Goal: Task Accomplishment & Management: Complete application form

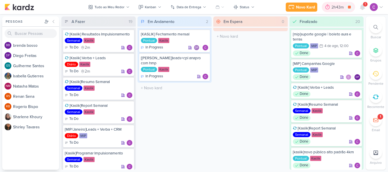
click at [340, 5] on div "2h43m" at bounding box center [338, 7] width 14 height 6
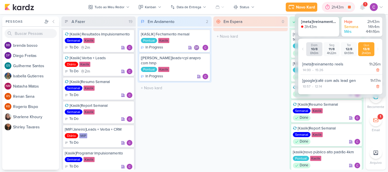
click at [338, 7] on div "2h43m" at bounding box center [338, 7] width 14 height 6
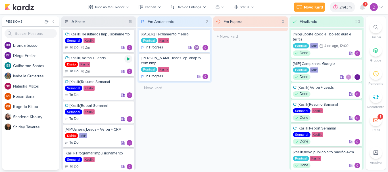
click at [128, 59] on icon at bounding box center [128, 59] width 3 height 3
click at [340, 2] on div "2h43m" at bounding box center [342, 7] width 25 height 10
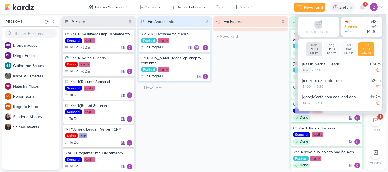
click at [308, 68] on div "17:43" at bounding box center [306, 70] width 9 height 5
select select "17"
select select "43"
click at [308, 77] on select "00 01 02 03 04 05 06 07 08 09 10 11 12 13 14 15 16 17 18 19 20 21 22 23" at bounding box center [306, 77] width 8 height 7
select select "10"
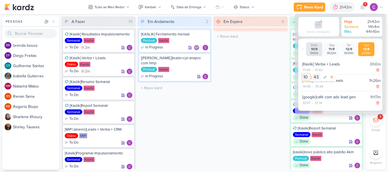
click at [302, 74] on select "00 01 02 03 04 05 06 07 08 09 10 11 12 13 14 15 16 17 18 19 20 21 22 23" at bounding box center [306, 77] width 8 height 7
click at [317, 77] on select "00 01 02 03 04 05 06 07 08 09 10 11 12 13 14 15 16 17 18 19 20 21 22 23 24 25 2…" at bounding box center [316, 77] width 8 height 7
select select "0"
click at [312, 74] on select "00 01 02 03 04 05 06 07 08 09 10 11 12 13 14 15 16 17 18 19 20 21 22 23 24 25 2…" at bounding box center [316, 77] width 8 height 7
click at [325, 77] on icon at bounding box center [324, 77] width 7 height 7
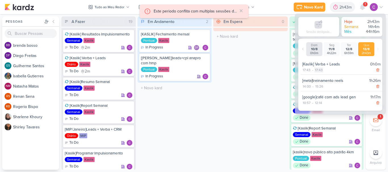
click at [319, 70] on div "17:43" at bounding box center [318, 70] width 9 height 5
select select "17"
select select "43"
click at [319, 78] on select "00 01 02 03 04 05 06 07 08 09 10 11 12 13 14 15 16 17 18 19 20 21 22 23" at bounding box center [318, 77] width 8 height 7
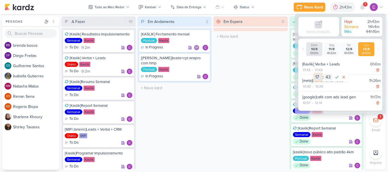
select select "10"
click at [314, 74] on select "00 01 02 03 04 05 06 07 08 09 10 11 12 13 14 15 16 17 18 19 20 21 22 23" at bounding box center [318, 77] width 8 height 7
click at [328, 78] on select "00 01 02 03 04 05 06 07 08 09 10 11 12 13 14 15 16 17 18 19 20 21 22 23 24 25 2…" at bounding box center [328, 77] width 8 height 7
select select "31"
click at [324, 74] on select "00 01 02 03 04 05 06 07 08 09 10 11 12 13 14 15 16 17 18 19 20 21 22 23 24 25 2…" at bounding box center [328, 77] width 8 height 7
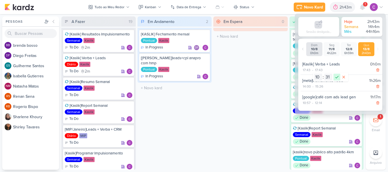
click at [336, 77] on icon at bounding box center [336, 77] width 7 height 7
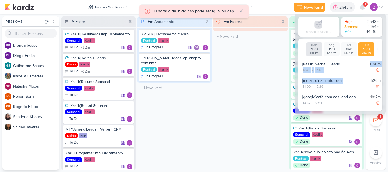
drag, startPoint x: 342, startPoint y: 66, endPoint x: 344, endPoint y: 77, distance: 11.2
click at [344, 77] on div "[Kaslik] Verba + Leads 0h0m 17:43 - 17:43 [meta]treinamento reels 1h26m 14:00 -…" at bounding box center [341, 82] width 82 height 49
click at [353, 69] on div "17:43 - 17:43" at bounding box center [341, 70] width 78 height 6
drag, startPoint x: 334, startPoint y: 63, endPoint x: 335, endPoint y: 68, distance: 4.3
click at [335, 68] on div "[Kaslik] Verba + Leads 0h0m 17:43 - 17:43" at bounding box center [341, 67] width 82 height 15
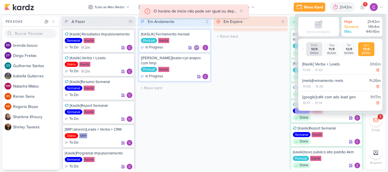
drag, startPoint x: 353, startPoint y: 69, endPoint x: 347, endPoint y: 66, distance: 7.5
click at [353, 69] on div "17:43 - 17:43" at bounding box center [341, 70] width 78 height 6
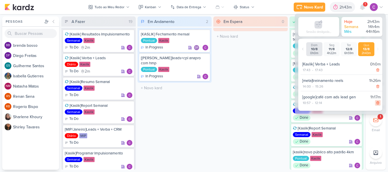
click at [376, 103] on icon at bounding box center [378, 103] width 4 height 4
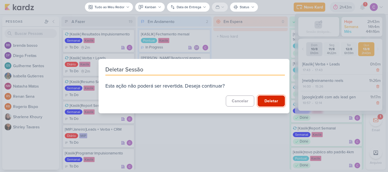
click at [270, 100] on button "Deletar" at bounding box center [271, 101] width 27 height 11
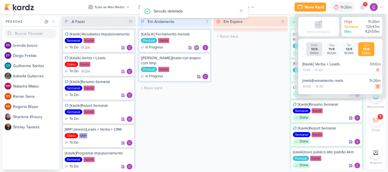
click at [376, 86] on icon at bounding box center [378, 87] width 4 height 4
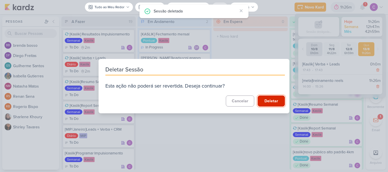
drag, startPoint x: 271, startPoint y: 101, endPoint x: 293, endPoint y: 89, distance: 25.4
click at [272, 101] on button "Deletar" at bounding box center [271, 101] width 27 height 11
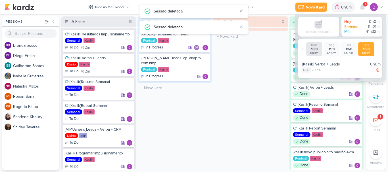
click at [307, 71] on div "17:43" at bounding box center [306, 70] width 9 height 5
select select "17"
select select "43"
click at [307, 76] on select "00 01 02 03 04 05 06 07 08 09 10 11 12 13 14 15 16 17 18 19 20 21 22 23" at bounding box center [306, 77] width 8 height 7
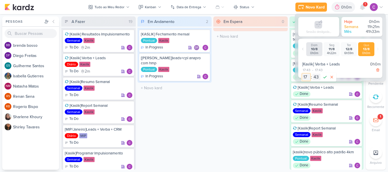
select select "9"
click at [302, 74] on select "00 01 02 03 04 05 06 07 08 09 10 11 12 13 14 15 16 17 18 19 20 21 22 23" at bounding box center [306, 77] width 8 height 7
click at [317, 78] on select "00 01 02 03 04 05 06 07 08 09 10 11 12 13 14 15 16 17 18 19 20 21 22 23 24 25 2…" at bounding box center [316, 77] width 8 height 7
select select "57"
click at [312, 74] on select "00 01 02 03 04 05 06 07 08 09 10 11 12 13 14 15 16 17 18 19 20 21 22 23 24 25 2…" at bounding box center [316, 77] width 8 height 7
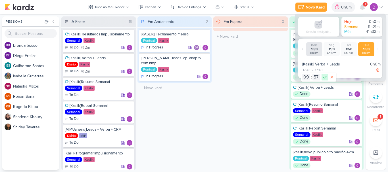
click at [326, 76] on icon at bounding box center [324, 77] width 7 height 7
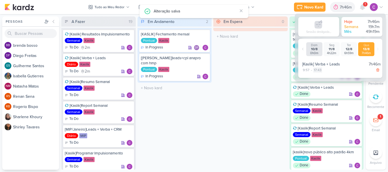
click at [319, 70] on div "17:43" at bounding box center [317, 70] width 9 height 5
select select "17"
select select "43"
click at [319, 77] on select "00 01 02 03 04 05 06 07 08 09 10 11 12 13 14 15 16 17 18 19 20 21 22 23" at bounding box center [317, 77] width 8 height 7
select select "10"
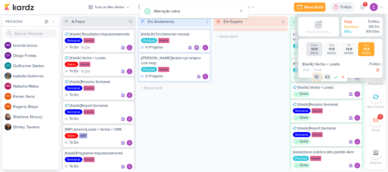
click at [313, 74] on select "00 01 02 03 04 05 06 07 08 09 10 11 12 13 14 15 16 17 18 19 20 21 22 23" at bounding box center [317, 77] width 8 height 7
click at [326, 78] on select "00 01 02 03 04 05 06 07 08 09 10 11 12 13 14 15 16 17 18 19 20 21 22 23 24 25 2…" at bounding box center [327, 77] width 8 height 7
select select "19"
click at [323, 74] on select "00 01 02 03 04 05 06 07 08 09 10 11 12 13 14 15 16 17 18 19 20 21 22 23 24 25 2…" at bounding box center [327, 77] width 8 height 7
click at [335, 77] on icon at bounding box center [335, 77] width 7 height 7
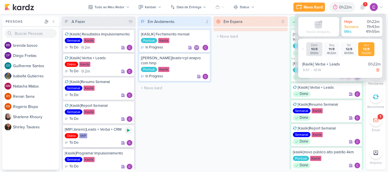
click at [129, 130] on icon at bounding box center [128, 130] width 3 height 3
click at [340, 7] on div "0h22m" at bounding box center [338, 7] width 14 height 6
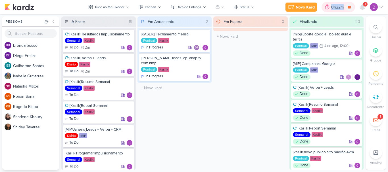
click at [340, 7] on div "0h22m" at bounding box center [338, 7] width 14 height 6
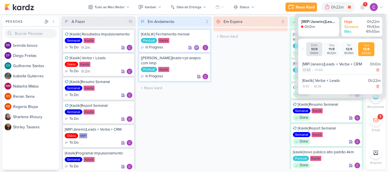
click at [307, 70] on div "17:45" at bounding box center [306, 70] width 9 height 5
select select "17"
select select "45"
click at [305, 77] on select "00 01 02 03 04 05 06 07 08 09 10 11 12 13 14 15 16 17 18 19 20 21 22 23" at bounding box center [306, 77] width 8 height 7
select select "10"
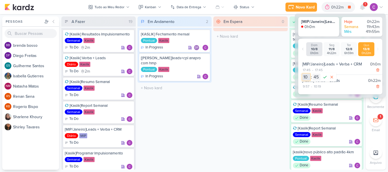
click at [302, 74] on select "00 01 02 03 04 05 06 07 08 09 10 11 12 13 14 15 16 17 18 19 20 21 22 23" at bounding box center [306, 77] width 8 height 7
click at [317, 76] on select "00 01 02 03 04 05 06 07 08 09 10 11 12 13 14 15 16 17 18 19 20 21 22 23 24 25 2…" at bounding box center [316, 77] width 8 height 7
select select "22"
click at [312, 74] on select "00 01 02 03 04 05 06 07 08 09 10 11 12 13 14 15 16 17 18 19 20 21 22 23 24 25 2…" at bounding box center [316, 77] width 8 height 7
click at [324, 78] on icon at bounding box center [324, 77] width 3 height 3
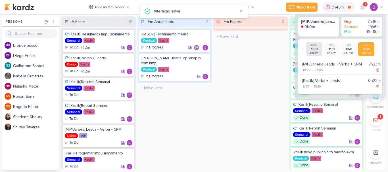
click at [319, 70] on div "17:45" at bounding box center [319, 70] width 9 height 5
select select "17"
select select "45"
click at [319, 78] on select "00 01 02 03 04 05 06 07 08 09 10 11 12 13 14 15 16 17 18 19 20 21 22 23" at bounding box center [319, 77] width 8 height 7
select select "10"
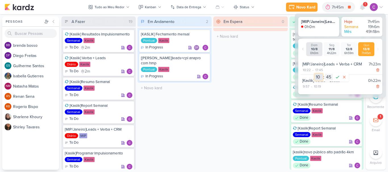
click at [315, 74] on select "00 01 02 03 04 05 06 07 08 09 10 11 12 13 14 15 16 17 18 19 20 21 22 23" at bounding box center [319, 77] width 8 height 7
click at [330, 79] on select "00 01 02 03 04 05 06 07 08 09 10 11 12 13 14 15 16 17 18 19 20 21 22 23 24 25 2…" at bounding box center [329, 77] width 8 height 7
select select "57"
click at [325, 74] on select "00 01 02 03 04 05 06 07 08 09 10 11 12 13 14 15 16 17 18 19 20 21 22 23 24 25 2…" at bounding box center [329, 77] width 8 height 7
click at [336, 78] on icon at bounding box center [337, 77] width 7 height 7
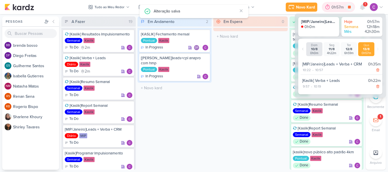
click at [341, 7] on div "0h57m" at bounding box center [338, 7] width 14 height 6
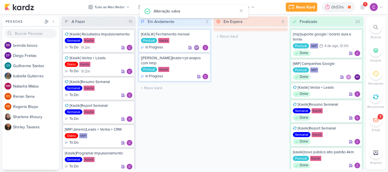
click at [374, 25] on icon at bounding box center [375, 27] width 5 height 5
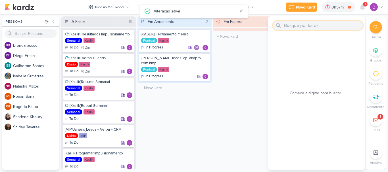
click at [328, 29] on input "text" at bounding box center [318, 25] width 90 height 9
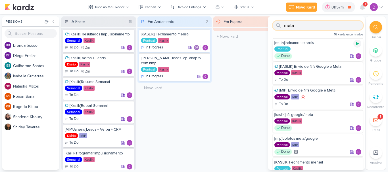
type input "meta"
click at [356, 43] on icon at bounding box center [357, 43] width 3 height 3
click at [0, 0] on icon at bounding box center [0, 0] width 0 height 0
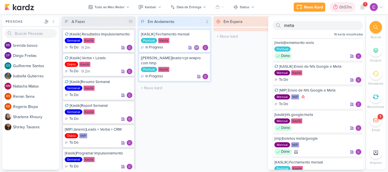
click at [343, 3] on div "0h57m" at bounding box center [342, 7] width 25 height 10
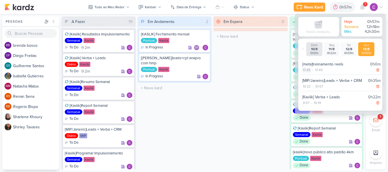
click at [307, 72] on div "17:45" at bounding box center [306, 70] width 9 height 5
select select "17"
select select "45"
click at [376, 69] on icon at bounding box center [377, 70] width 3 height 3
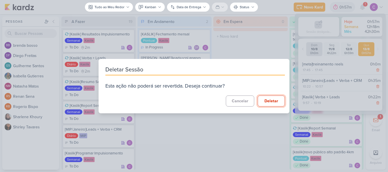
drag, startPoint x: 276, startPoint y: 100, endPoint x: 311, endPoint y: 73, distance: 44.7
click at [276, 100] on button "Deletar" at bounding box center [271, 101] width 27 height 11
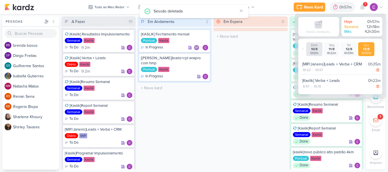
click at [274, 45] on div "Em Espera 0 O título do kard deve ter menos que 100 caracteres" at bounding box center [250, 93] width 74 height 154
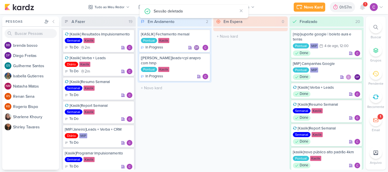
click at [374, 30] on div at bounding box center [375, 27] width 12 height 12
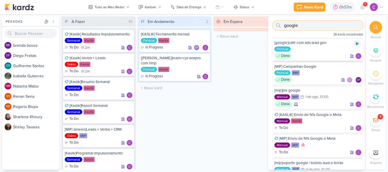
type input "google"
click at [356, 44] on icon at bounding box center [357, 43] width 3 height 3
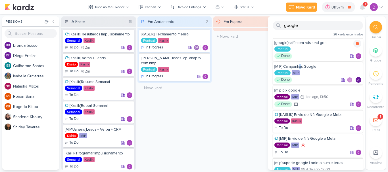
click at [356, 44] on icon at bounding box center [357, 43] width 3 height 3
click at [339, 5] on div "0h57m" at bounding box center [338, 7] width 14 height 6
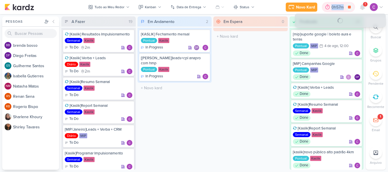
click at [339, 5] on div "0h57m" at bounding box center [338, 7] width 14 height 6
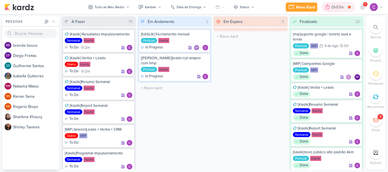
click at [339, 5] on div "0h57m" at bounding box center [338, 7] width 14 height 6
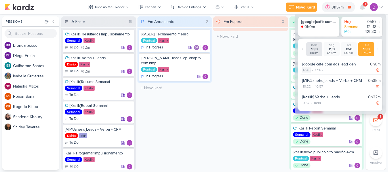
click at [307, 70] on div "17:46" at bounding box center [306, 70] width 9 height 5
select select "46"
click at [306, 77] on select "00 01 02 03 04 05 06 07 08 09 10 11 12 13 14 15 16 17 18 19 20 21 22 23" at bounding box center [306, 77] width 8 height 7
select select "10"
click at [302, 74] on select "00 01 02 03 04 05 06 07 08 09 10 11 12 13 14 15 16 17 18 19 20 21 22 23" at bounding box center [306, 77] width 8 height 7
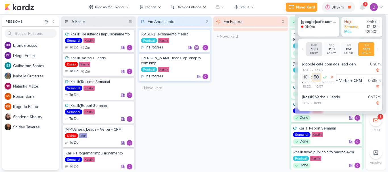
select select "57"
click at [324, 78] on icon at bounding box center [324, 77] width 7 height 7
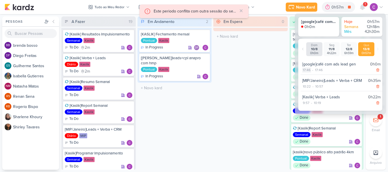
click at [308, 71] on div "17:46" at bounding box center [306, 70] width 9 height 5
select select "17"
select select "46"
click at [306, 77] on select "00 01 02 03 04 05 06 07 08 09 10 11 12 13 14 15 16 17 18 19 20 21 22 23" at bounding box center [306, 77] width 8 height 7
select select "10"
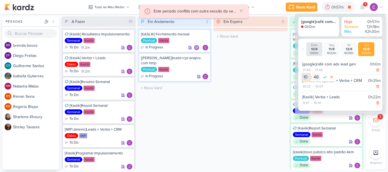
click at [302, 74] on select "00 01 02 03 04 05 06 07 08 09 10 11 12 13 14 15 16 17 18 19 20 21 22 23" at bounding box center [306, 77] width 8 height 7
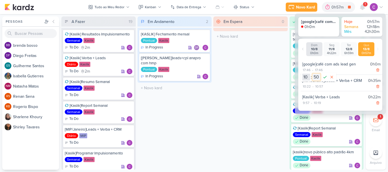
select select "58"
click at [324, 78] on icon at bounding box center [324, 77] width 3 height 3
click at [319, 72] on div "17:46" at bounding box center [319, 70] width 9 height 5
select select "17"
select select "46"
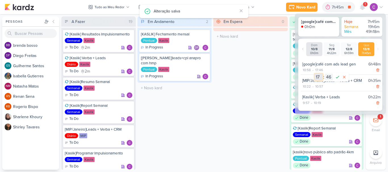
click at [319, 76] on select "00 01 02 03 04 05 06 07 08 09 10 11 12 13 14 15 16 17 18 19 20 21 22 23" at bounding box center [319, 77] width 8 height 7
select select "12"
click at [315, 74] on select "00 01 02 03 04 05 06 07 08 09 10 11 12 13 14 15 16 17 18 19 20 21 22 23" at bounding box center [319, 77] width 8 height 7
select select "14"
click at [338, 78] on icon at bounding box center [337, 77] width 3 height 3
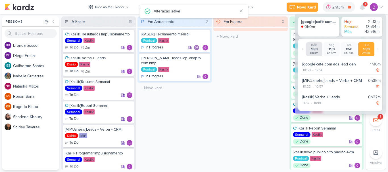
click at [266, 67] on div "Em Espera 0 O título do kard deve ter menos que 100 caracteres" at bounding box center [250, 93] width 74 height 154
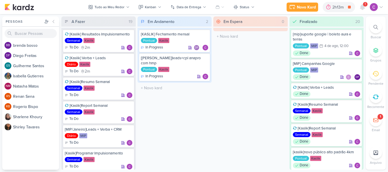
click at [376, 27] on icon at bounding box center [375, 27] width 5 height 5
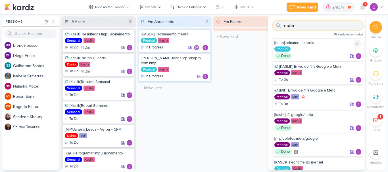
type input "meta"
click at [312, 47] on div "Pontual" at bounding box center [317, 50] width 87 height 6
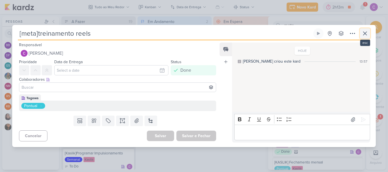
drag, startPoint x: 363, startPoint y: 31, endPoint x: 354, endPoint y: 36, distance: 10.6
click at [363, 31] on icon at bounding box center [364, 33] width 7 height 7
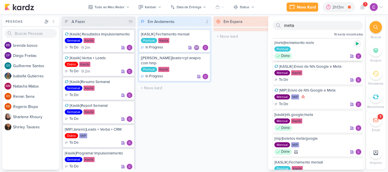
click at [356, 43] on icon at bounding box center [357, 43] width 3 height 3
click at [346, 11] on div "2h13m" at bounding box center [342, 7] width 24 height 10
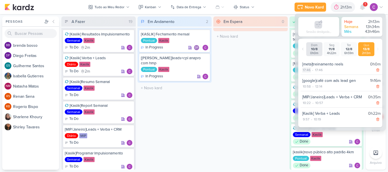
click at [309, 71] on div "17:46" at bounding box center [306, 70] width 9 height 5
select select "17"
select select "46"
click at [306, 76] on select "00 01 02 03 04 05 06 07 08 09 10 11 12 13 14 15 16 17 18 19 20 21 22 23" at bounding box center [306, 77] width 8 height 7
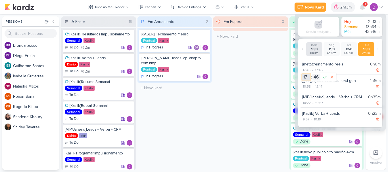
click at [306, 76] on select "00 01 02 03 04 05 06 07 08 09 10 11 12 13 14 15 16 17 18 19 20 21 22 23" at bounding box center [306, 77] width 8 height 7
select select "14"
click at [302, 74] on select "00 01 02 03 04 05 06 07 08 09 10 11 12 13 14 15 16 17 18 19 20 21 22 23" at bounding box center [306, 77] width 8 height 7
click at [316, 75] on select "00 01 02 03 04 05 06 07 08 09 10 11 12 13 14 15 16 17 18 19 20 21 22 23 24 25 2…" at bounding box center [316, 77] width 8 height 7
select select "0"
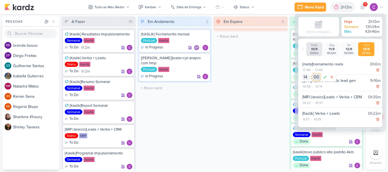
click at [312, 74] on select "00 01 02 03 04 05 06 07 08 09 10 11 12 13 14 15 16 17 18 19 20 21 22 23 24 25 2…" at bounding box center [316, 77] width 8 height 7
click at [324, 79] on icon at bounding box center [324, 77] width 7 height 7
click at [317, 70] on div "17:46" at bounding box center [319, 70] width 9 height 5
select select "17"
select select "46"
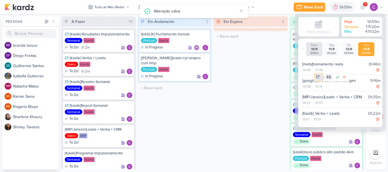
click at [320, 77] on select "00 01 02 03 04 05 06 07 08 09 10 11 12 13 14 15 16 17 18 19 20 21 22 23" at bounding box center [319, 77] width 8 height 7
select select "15"
click at [315, 74] on select "00 01 02 03 04 05 06 07 08 09 10 11 12 13 14 15 16 17 18 19 20 21 22 23" at bounding box center [319, 77] width 8 height 7
click at [330, 78] on select "00 01 02 03 04 05 06 07 08 09 10 11 12 13 14 15 16 17 18 19 20 21 22 23 24 25 2…" at bounding box center [329, 77] width 8 height 7
select select "26"
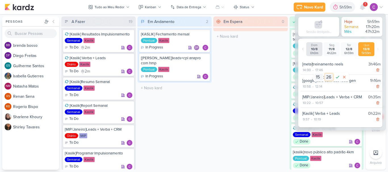
click at [325, 74] on select "00 01 02 03 04 05 06 07 08 09 10 11 12 13 14 15 16 17 18 19 20 21 22 23 24 25 2…" at bounding box center [329, 77] width 8 height 7
click at [336, 77] on icon at bounding box center [337, 77] width 7 height 7
click at [349, 7] on div "3h39m" at bounding box center [346, 7] width 14 height 6
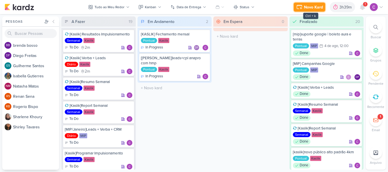
click at [309, 7] on div "Novo Kard" at bounding box center [313, 7] width 19 height 6
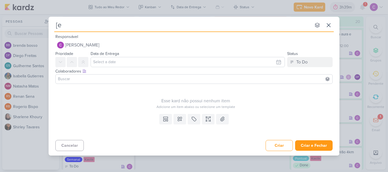
type input "[ez"
type input "[eztec"
type input "[eztec]"
click at [67, 146] on button "Cancelar" at bounding box center [69, 145] width 28 height 11
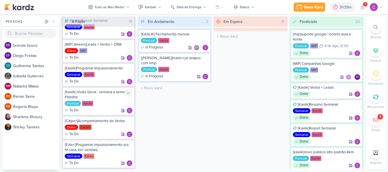
scroll to position [114, 0]
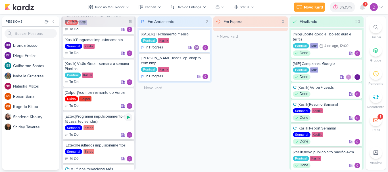
click at [128, 118] on icon at bounding box center [128, 117] width 3 height 3
click at [0, 0] on icon at bounding box center [0, 0] width 0 height 0
drag, startPoint x: 331, startPoint y: 3, endPoint x: 333, endPoint y: 8, distance: 5.2
click at [331, 3] on div "3h39m" at bounding box center [338, 7] width 33 height 10
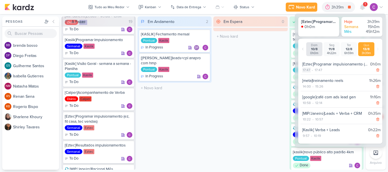
click at [305, 70] on div "17:47" at bounding box center [306, 70] width 9 height 5
select select "17"
select select "47"
click at [304, 77] on select "00 01 02 03 04 05 06 07 08 09 10 11 12 13 14 15 16 17 18 19 20 21 22 23" at bounding box center [306, 77] width 8 height 7
select select "16"
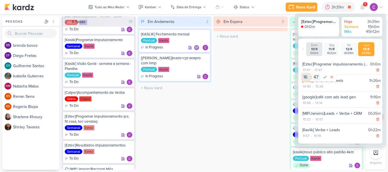
click at [302, 74] on select "00 01 02 03 04 05 06 07 08 09 10 11 12 13 14 15 16 17 18 19 20 21 22 23" at bounding box center [306, 77] width 8 height 7
click at [315, 76] on select "00 01 02 03 04 05 06 07 08 09 10 11 12 13 14 15 16 17 18 19 20 21 22 23 24 25 2…" at bounding box center [316, 77] width 8 height 7
select select "4"
click at [312, 74] on select "00 01 02 03 04 05 06 07 08 09 10 11 12 13 14 15 16 17 18 19 20 21 22 23 24 25 2…" at bounding box center [316, 77] width 8 height 7
click at [324, 76] on icon at bounding box center [324, 77] width 7 height 7
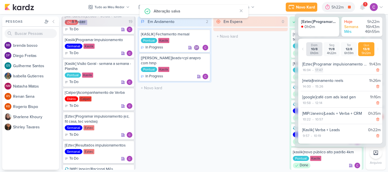
click at [318, 70] on div "17:47" at bounding box center [319, 70] width 9 height 5
select select "17"
select select "47"
click at [318, 78] on select "00 01 02 03 04 05 06 07 08 09 10 11 12 13 14 15 16 17 18 19 20 21 22 23" at bounding box center [319, 77] width 8 height 7
select select "16"
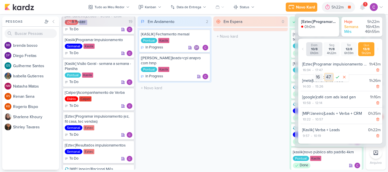
click at [327, 78] on select "00 01 02 03 04 05 06 07 08 09 10 11 12 13 14 15 16 17 18 19 20 21 22 23 24 25 2…" at bounding box center [329, 77] width 8 height 7
select select "56"
click at [325, 74] on select "00 01 02 03 04 05 06 07 08 09 10 11 12 13 14 15 16 17 18 19 20 21 22 23 24 25 2…" at bounding box center [329, 77] width 8 height 7
click at [338, 77] on icon at bounding box center [337, 77] width 7 height 7
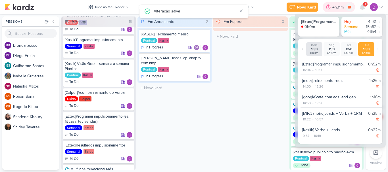
click at [339, 6] on div "4h31m" at bounding box center [338, 7] width 13 height 6
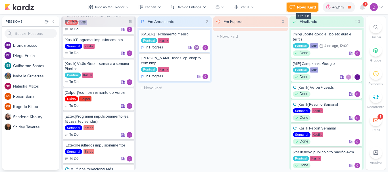
click at [306, 8] on div "Novo Kard" at bounding box center [306, 7] width 19 height 6
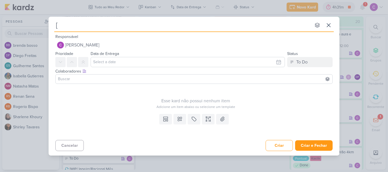
type input "[q"
type input "["
type input "ezte"
type input "eztec"
type input "e"
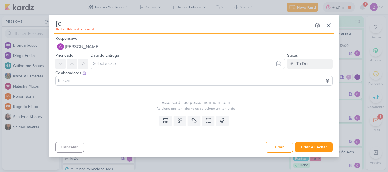
type input "[ez"
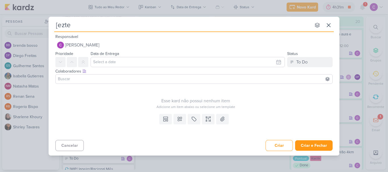
type input "[eztec"
type input "[eztec]"
type input "[eztec]qr"
type input "[eztec]qrcode"
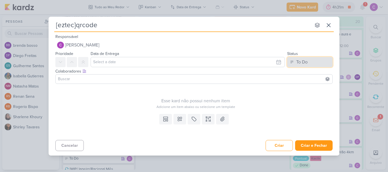
drag, startPoint x: 316, startPoint y: 61, endPoint x: 308, endPoint y: 69, distance: 11.1
click at [315, 61] on button "To Do" at bounding box center [309, 62] width 45 height 10
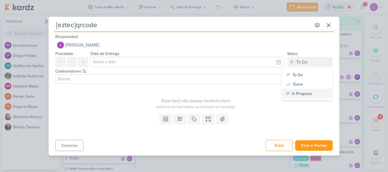
click at [298, 95] on div "In Progress" at bounding box center [302, 94] width 20 height 6
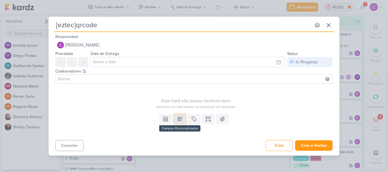
click at [182, 121] on icon at bounding box center [180, 119] width 6 height 6
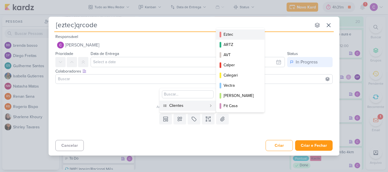
click at [242, 34] on div "Eztec" at bounding box center [240, 35] width 34 height 6
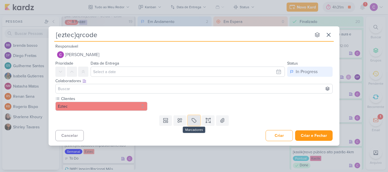
click at [192, 122] on icon at bounding box center [194, 121] width 6 height 6
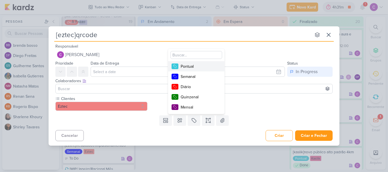
drag, startPoint x: 198, startPoint y: 67, endPoint x: 216, endPoint y: 84, distance: 24.1
click at [198, 67] on div "Pontual" at bounding box center [199, 67] width 37 height 6
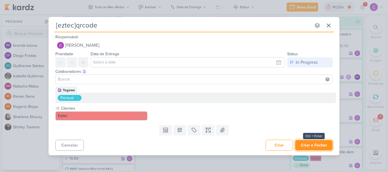
click at [315, 146] on button "Criar e Fechar" at bounding box center [313, 145] width 37 height 11
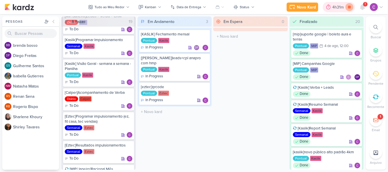
click at [347, 5] on icon at bounding box center [349, 7] width 8 height 8
click at [346, 6] on div "4h31m" at bounding box center [346, 7] width 13 height 6
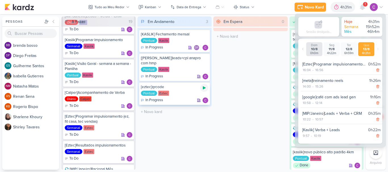
click at [204, 87] on icon at bounding box center [204, 88] width 3 height 3
click at [342, 8] on div "4h31m" at bounding box center [346, 7] width 13 height 6
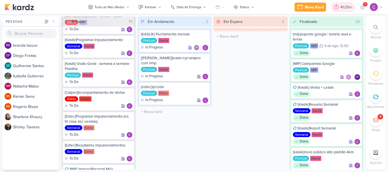
click at [342, 8] on div "4h31m" at bounding box center [346, 7] width 13 height 6
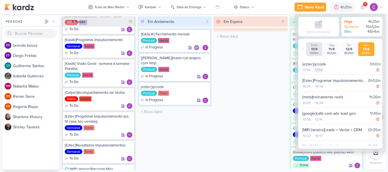
click at [321, 69] on div "17:50" at bounding box center [318, 70] width 9 height 5
select select "17"
click at [328, 77] on select "00 01 02 03 04 05 06 07 08 09 10 11 12 13 14 15 16 17 18 19 20 21 22 23 24 25 2…" at bounding box center [329, 77] width 8 height 7
click at [339, 78] on icon at bounding box center [337, 77] width 7 height 7
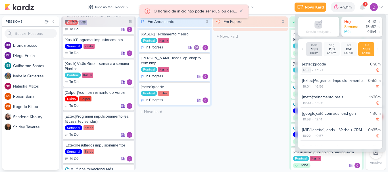
click at [308, 70] on div "17:50" at bounding box center [306, 70] width 9 height 5
select select "50"
click at [315, 78] on select "00 01 02 03 04 05 06 07 08 09 10 11 12 13 14 15 16 17 18 19 20 21 22 23 24 25 2…" at bounding box center [316, 77] width 8 height 7
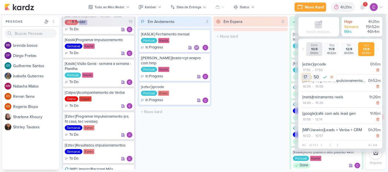
click at [306, 75] on select "00 01 02 03 04 05 06 07 08 09 10 11 12 13 14 15 16 17 18 19 20 21 22 23" at bounding box center [306, 77] width 8 height 7
select select "16"
click at [302, 74] on select "00 01 02 03 04 05 06 07 08 09 10 11 12 13 14 15 16 17 18 19 20 21 22 23" at bounding box center [306, 77] width 8 height 7
click at [316, 78] on select "00 01 02 03 04 05 06 07 08 09 10 11 12 13 14 15 16 17 18 19 20 21 22 23 24 25 2…" at bounding box center [316, 77] width 8 height 7
select select "58"
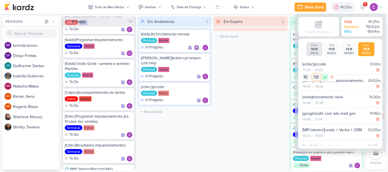
click at [312, 74] on select "00 01 02 03 04 05 06 07 08 09 10 11 12 13 14 15 16 17 18 19 20 21 22 23 24 25 2…" at bounding box center [316, 77] width 8 height 7
click at [324, 76] on icon at bounding box center [324, 77] width 7 height 7
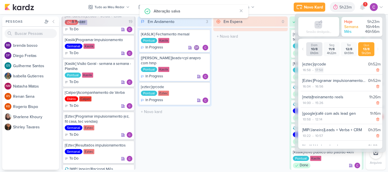
click at [321, 70] on div "17:50" at bounding box center [319, 70] width 9 height 5
select select "17"
click at [328, 76] on select "00 01 02 03 04 05 06 07 08 09 10 11 12 13 14 15 16 17 18 19 20 21 22 23 24 25 2…" at bounding box center [329, 77] width 8 height 7
select select "38"
click at [337, 79] on icon at bounding box center [337, 77] width 7 height 7
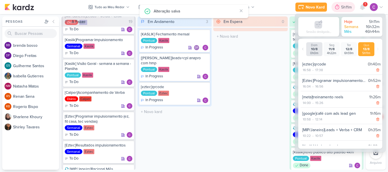
click at [351, 7] on div "5h11m" at bounding box center [347, 7] width 12 height 6
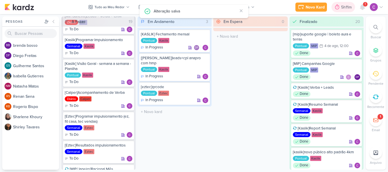
click at [351, 7] on div "5h11m" at bounding box center [347, 7] width 12 height 6
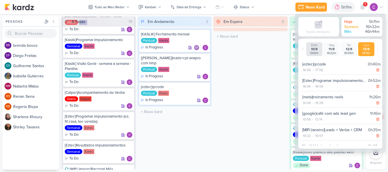
click at [267, 76] on div "Em Espera 0 O título do kard deve ter menos que 100 caracteres" at bounding box center [250, 93] width 74 height 154
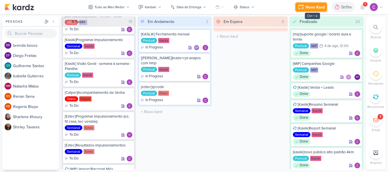
click at [318, 5] on div "Novo Kard" at bounding box center [314, 7] width 19 height 6
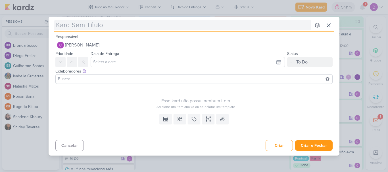
type input "["
type input "[kaslik"
type input "[kaslik]n"
type input "[kaslik]no"
type input "[kaslik]novas"
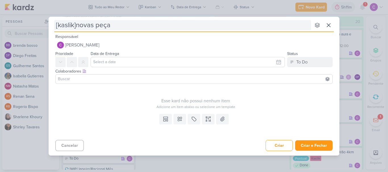
type input "[kaslik]novas peças"
type input "[kaslik]novas peças h"
type input "[kaslik]novas peças hmp"
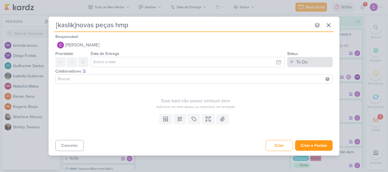
type input "[kaslik]novas peças hmp"
click at [293, 59] on button "To Do" at bounding box center [309, 62] width 45 height 10
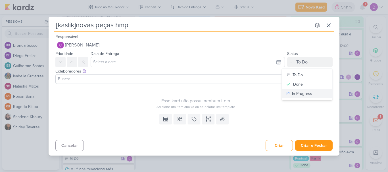
click at [296, 95] on div "In Progress" at bounding box center [302, 94] width 20 height 6
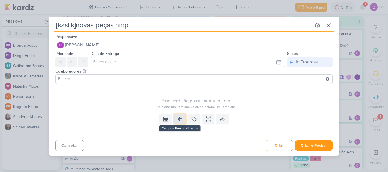
click at [182, 120] on icon at bounding box center [180, 119] width 6 height 6
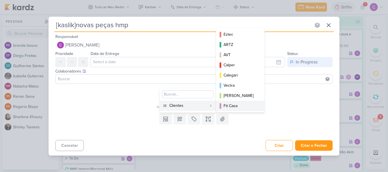
scroll to position [82, 0]
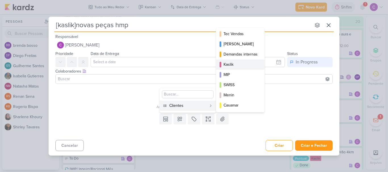
click at [233, 66] on div "Kaslik" at bounding box center [240, 65] width 34 height 6
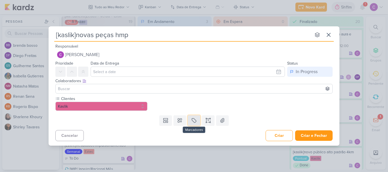
click at [193, 120] on icon at bounding box center [194, 121] width 6 height 6
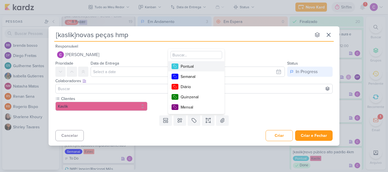
click at [194, 66] on div "Pontual" at bounding box center [199, 67] width 37 height 6
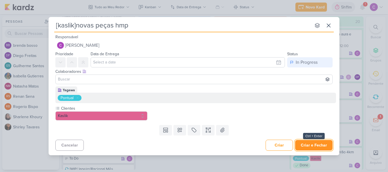
click at [315, 142] on button "Criar e Fechar" at bounding box center [313, 145] width 37 height 11
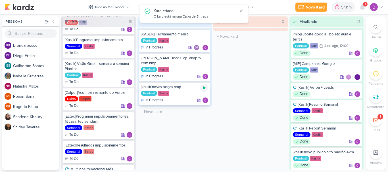
click at [204, 86] on icon at bounding box center [204, 88] width 5 height 5
